Goal: Ask a question

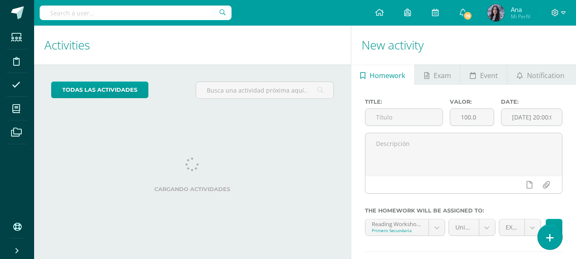
click at [553, 244] on link at bounding box center [550, 236] width 24 height 25
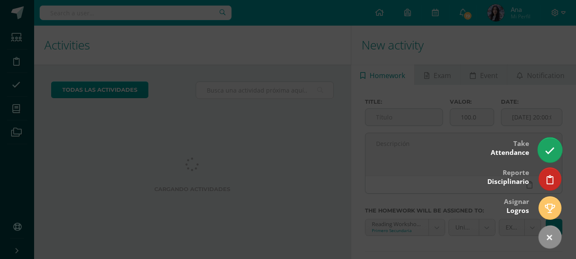
click at [552, 155] on icon at bounding box center [550, 151] width 10 height 10
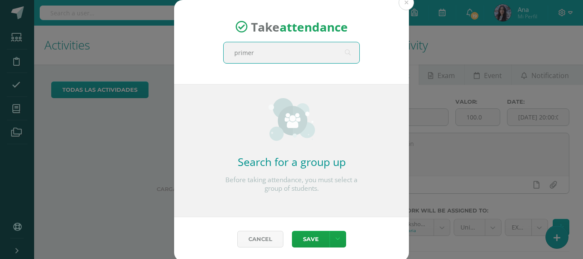
type input "primero"
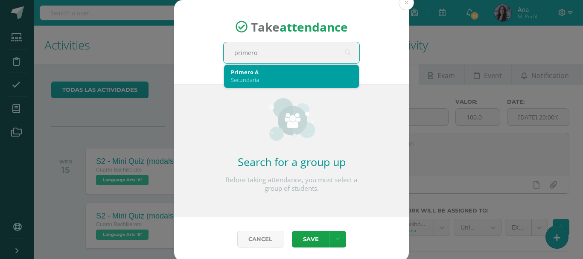
click at [279, 83] on div "Secundaria" at bounding box center [291, 80] width 121 height 8
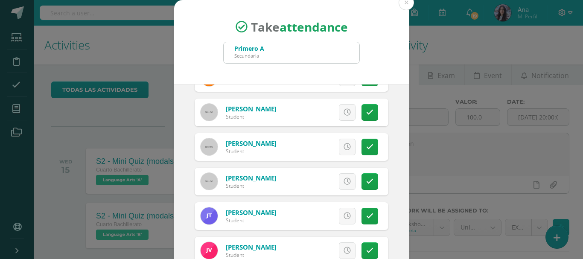
scroll to position [64, 0]
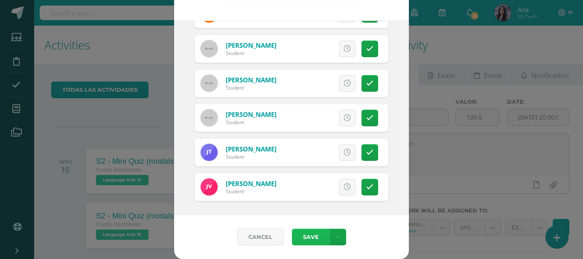
click at [302, 242] on button "Save" at bounding box center [311, 237] width 38 height 17
